Goal: Information Seeking & Learning: Check status

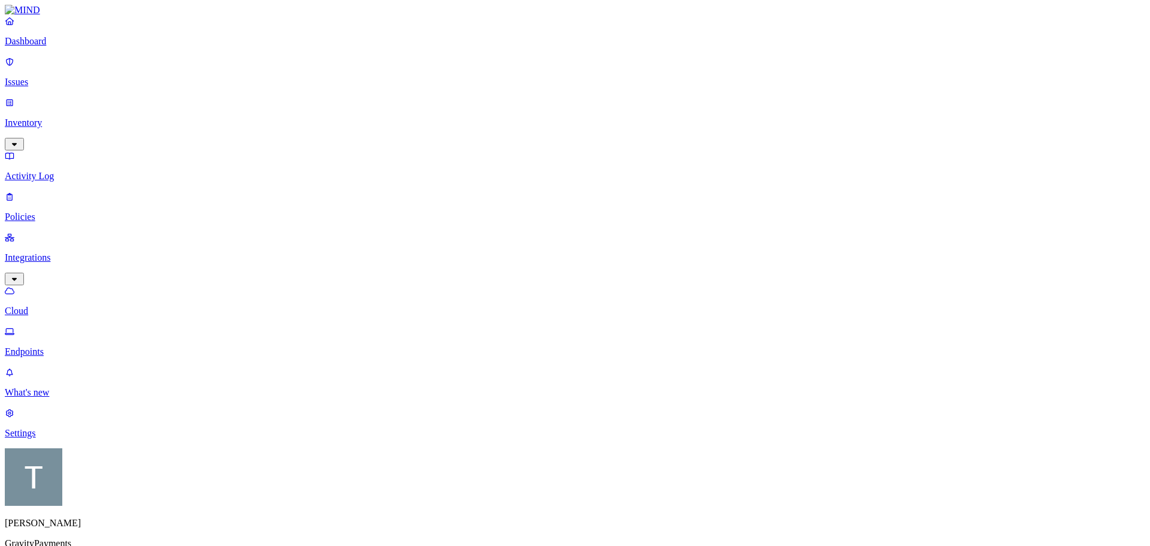
click at [48, 78] on p "Issues" at bounding box center [575, 82] width 1141 height 11
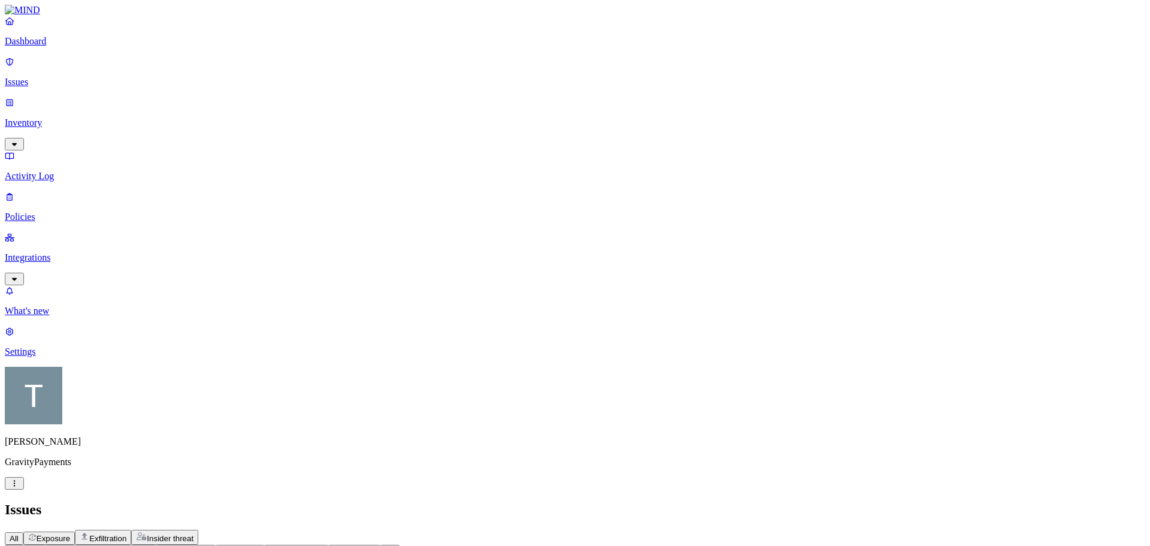
click at [324, 545] on icon "button" at bounding box center [319, 550] width 10 height 8
click at [258, 545] on icon "button" at bounding box center [255, 551] width 6 height 4
click at [259, 545] on icon "button" at bounding box center [255, 550] width 10 height 8
click at [211, 545] on icon "button" at bounding box center [206, 550] width 10 height 8
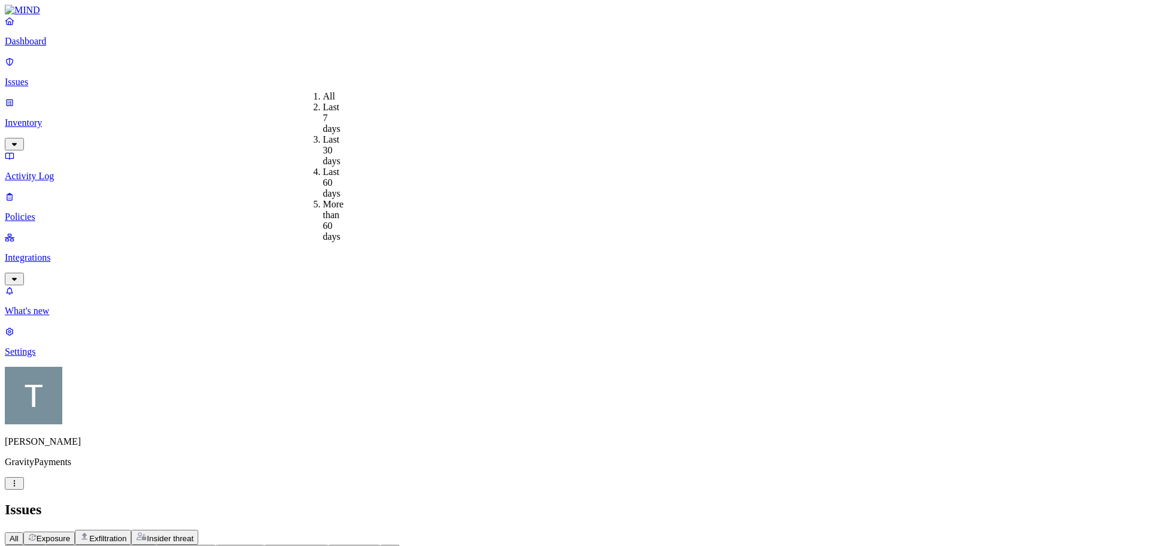
click at [211, 545] on icon "button" at bounding box center [206, 550] width 10 height 8
click at [46, 171] on p "Activity Log" at bounding box center [575, 176] width 1141 height 11
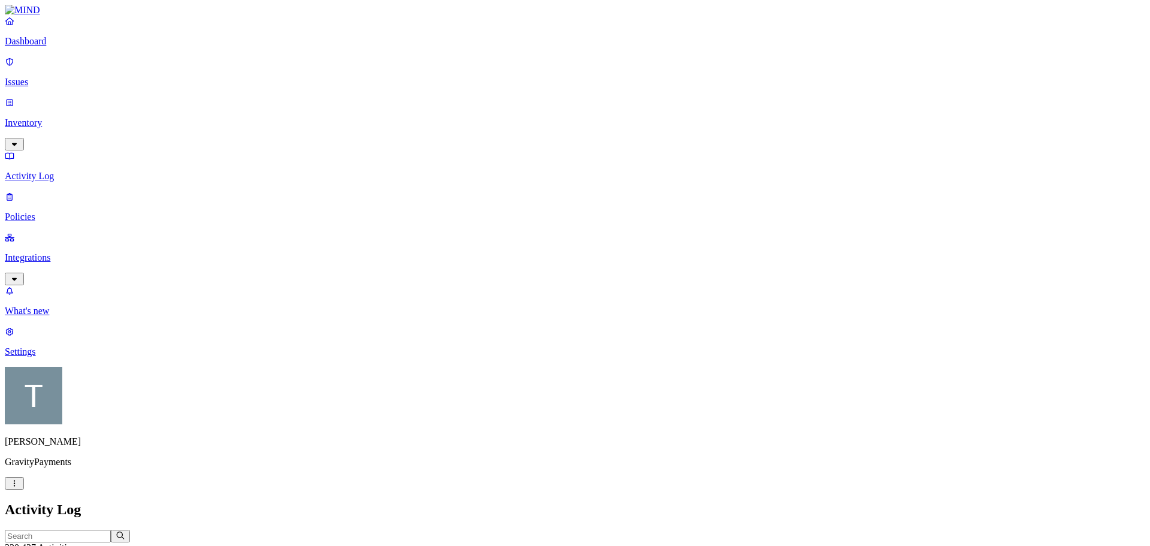
scroll to position [289, 0]
click at [44, 77] on p "Issues" at bounding box center [575, 82] width 1141 height 11
